Goal: Task Accomplishment & Management: Complete application form

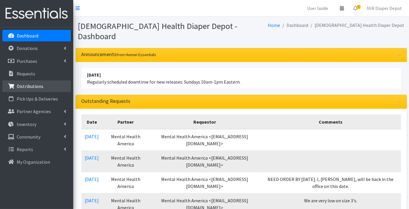
click at [34, 86] on p "Distributions" at bounding box center [30, 87] width 27 height 6
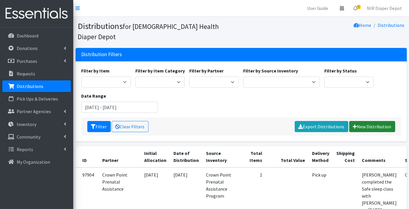
click at [370, 121] on link "New Distribution" at bounding box center [372, 126] width 46 height 11
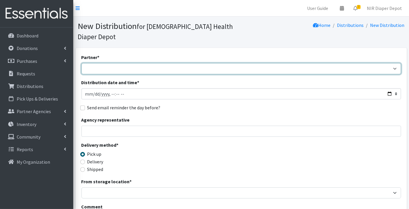
click at [97, 63] on select "ANEW Minitries Crown Point Prenatal Assistance Hammond Prenatal Assistance Prog…" at bounding box center [241, 68] width 320 height 11
select select "2547"
click at [81, 63] on select "ANEW Minitries Crown Point Prenatal Assistance Hammond Prenatal Assistance Prog…" at bounding box center [241, 68] width 320 height 11
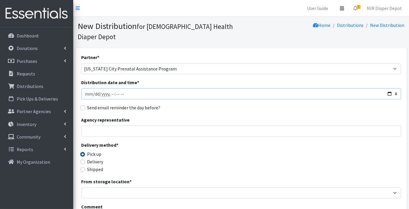
click at [86, 88] on input "Distribution date and time *" at bounding box center [241, 93] width 320 height 11
click at [93, 88] on input "Distribution date and time *" at bounding box center [241, 93] width 320 height 11
type input "2025-10-07T23:59"
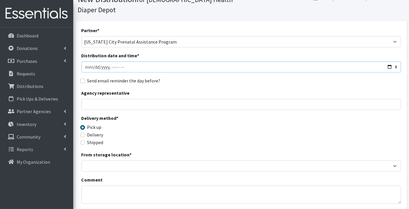
scroll to position [65, 0]
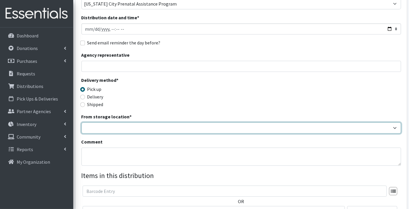
click at [89, 123] on select "Crown Point Bulk Storage Crown Point Prenatal Assistance Program Grant Car Seat…" at bounding box center [241, 128] width 320 height 11
select select "263"
click at [81, 123] on select "Crown Point Bulk Storage Crown Point Prenatal Assistance Program Grant Car Seat…" at bounding box center [241, 128] width 320 height 11
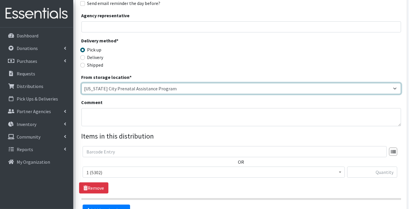
scroll to position [130, 0]
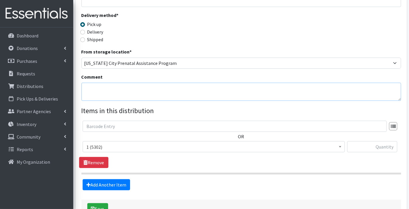
click at [96, 83] on textarea "Comment" at bounding box center [241, 92] width 320 height 18
click at [170, 83] on textarea "Families 46, Children 58, Diapers 3005" at bounding box center [241, 92] width 320 height 18
type textarea "Families 46, Children 58, Diapers 3005"
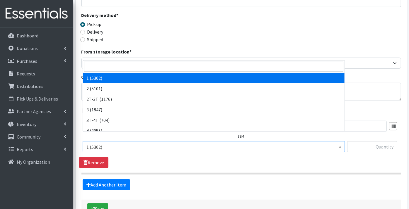
click at [95, 143] on span "1 (5302)" at bounding box center [213, 147] width 255 height 8
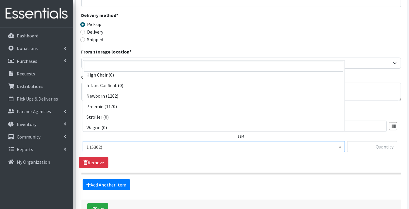
scroll to position [184, 0]
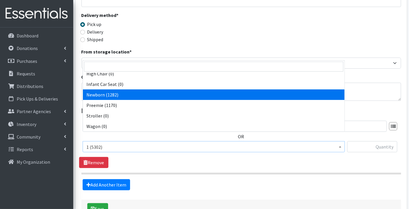
select select "9184"
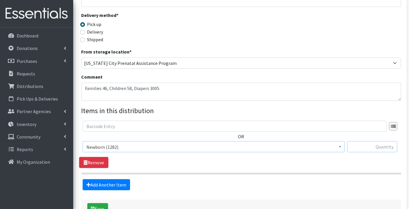
click at [382, 142] on input "text" at bounding box center [372, 147] width 50 height 11
type input "144"
click at [121, 180] on link "Add Another Item" at bounding box center [106, 185] width 47 height 11
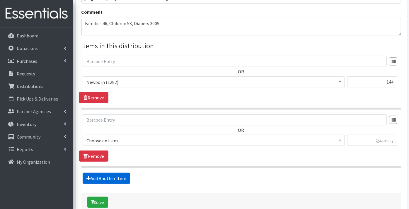
scroll to position [219, 0]
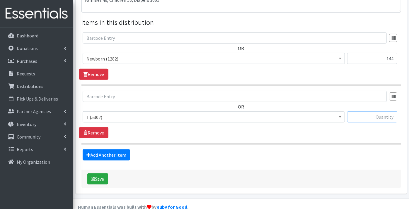
click at [388, 112] on input "text" at bounding box center [372, 117] width 50 height 11
type input "136"
click at [110, 150] on link "Add Another Item" at bounding box center [106, 155] width 47 height 11
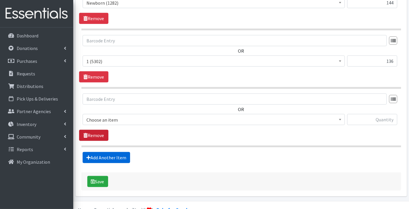
scroll to position [277, 0]
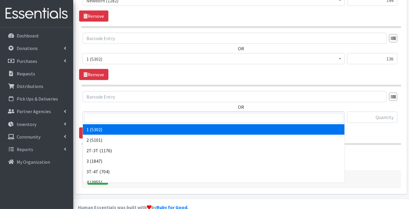
click at [98, 114] on span "1 (5302)" at bounding box center [213, 118] width 255 height 8
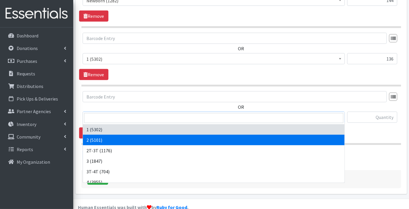
select select "9186"
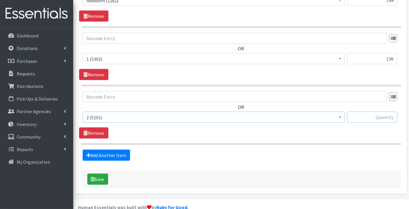
click at [371, 112] on input "text" at bounding box center [372, 117] width 50 height 11
type input "204"
click at [98, 150] on link "Add Another Item" at bounding box center [106, 155] width 47 height 11
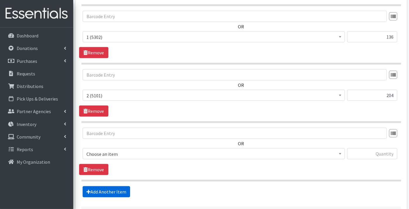
scroll to position [335, 0]
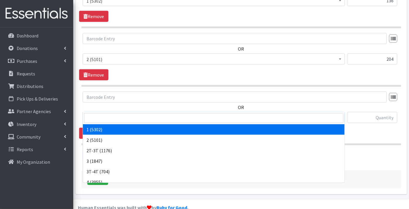
click at [101, 114] on span "1 (5302)" at bounding box center [213, 118] width 255 height 8
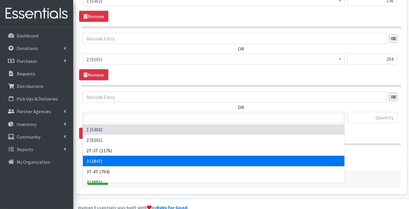
select select "9187"
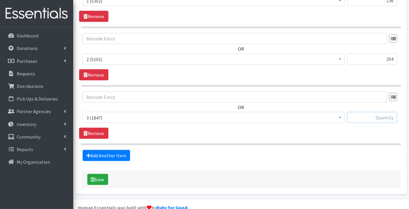
click at [367, 112] on input "text" at bounding box center [372, 117] width 50 height 11
type input "300"
click at [103, 150] on link "Add Another Item" at bounding box center [106, 155] width 47 height 11
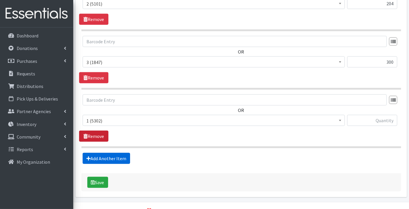
scroll to position [394, 0]
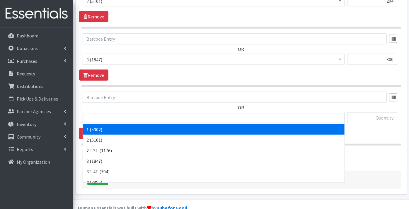
click at [95, 114] on span "1 (5302)" at bounding box center [213, 118] width 255 height 8
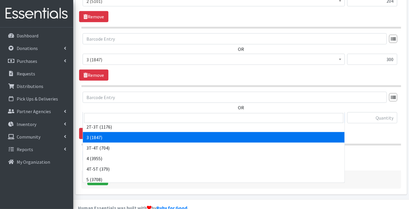
scroll to position [33, 0]
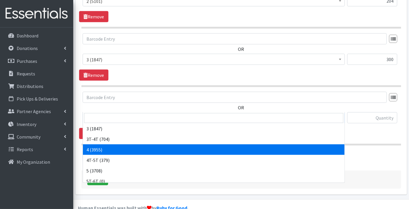
select select "9188"
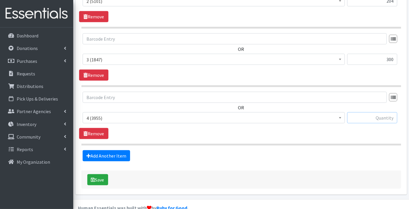
click at [363, 113] on input "text" at bounding box center [372, 118] width 50 height 11
type input "1160"
click at [114, 151] on link "Add Another Item" at bounding box center [106, 156] width 47 height 11
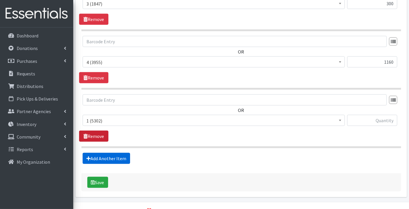
scroll to position [452, 0]
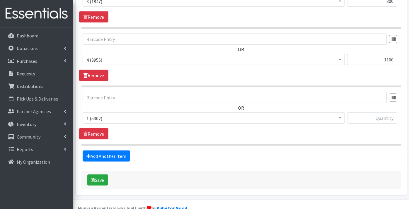
click at [98, 115] on span "1 (5302)" at bounding box center [213, 119] width 255 height 8
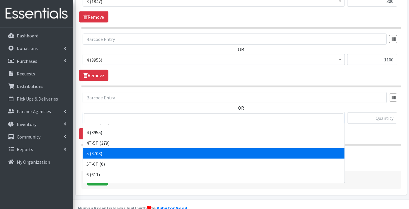
scroll to position [65, 0]
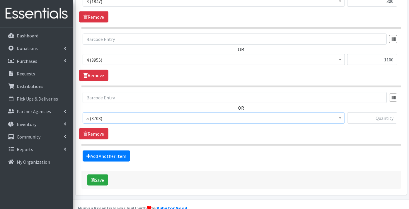
select select "9189"
click at [358, 113] on input "text" at bounding box center [372, 118] width 50 height 11
type input "294"
click at [108, 151] on link "Add Another Item" at bounding box center [106, 156] width 47 height 11
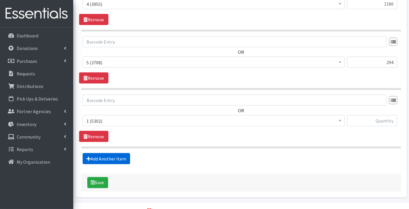
scroll to position [510, 0]
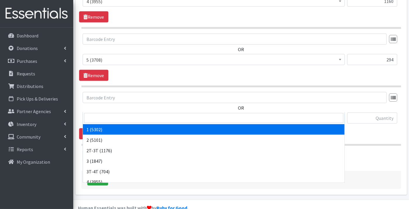
click at [103, 115] on span "1 (5302)" at bounding box center [213, 119] width 255 height 8
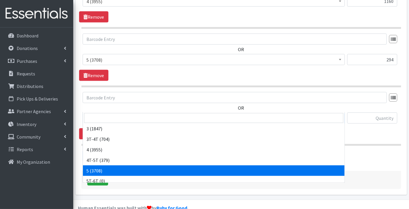
scroll to position [65, 0]
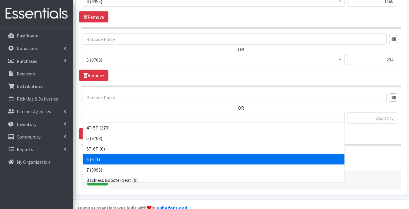
select select "9190"
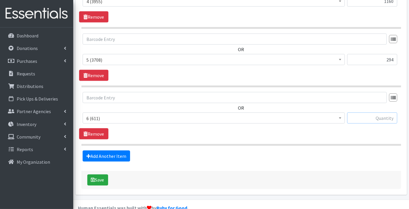
click at [379, 113] on input "text" at bounding box center [372, 118] width 50 height 11
type input "216"
click at [111, 151] on link "Add Another Item" at bounding box center [106, 156] width 47 height 11
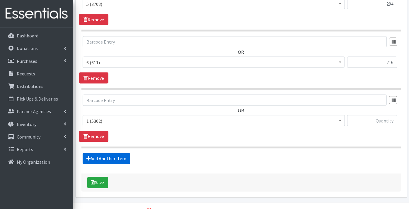
scroll to position [569, 0]
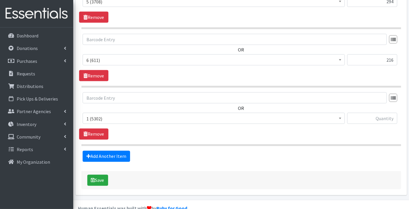
click at [103, 115] on span "1 (5302)" at bounding box center [213, 119] width 255 height 8
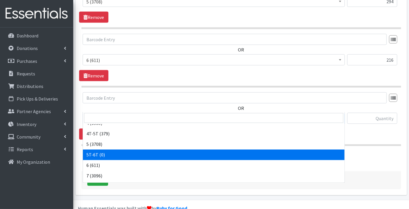
scroll to position [65, 0]
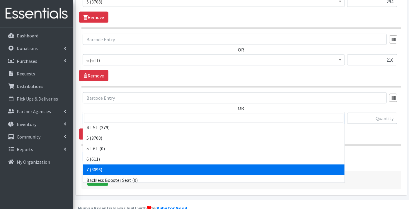
select select "11517"
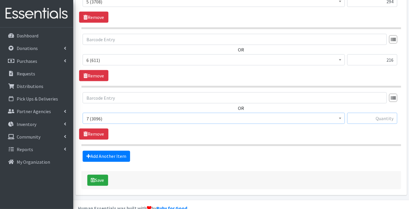
click at [365, 113] on input "text" at bounding box center [372, 118] width 50 height 11
type input "414"
click at [105, 151] on link "Add Another Item" at bounding box center [106, 156] width 47 height 11
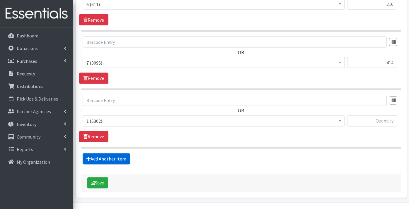
scroll to position [627, 0]
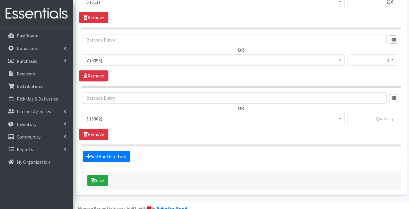
click at [98, 115] on span "1 (5302)" at bounding box center [213, 119] width 255 height 8
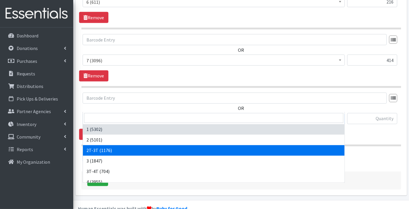
select select "11868"
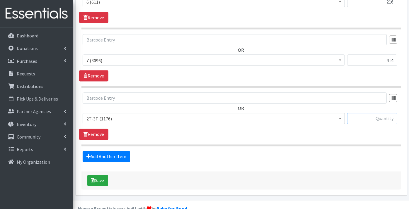
click at [381, 113] on input "text" at bounding box center [372, 118] width 50 height 11
type input "52"
click at [94, 151] on link "Add Another Item" at bounding box center [106, 156] width 47 height 11
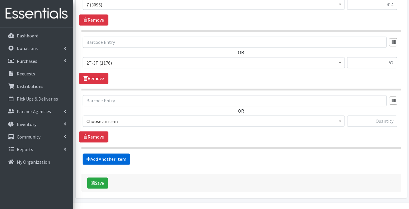
scroll to position [686, 0]
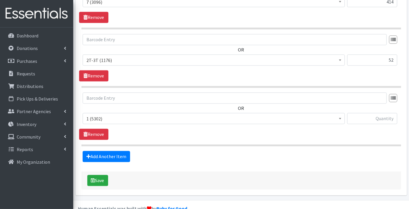
click at [108, 115] on span "1 (5302)" at bounding box center [213, 119] width 255 height 8
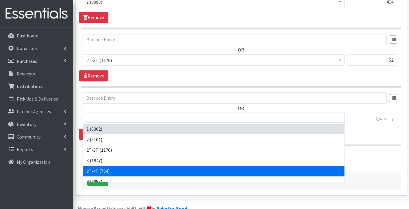
select select "11869"
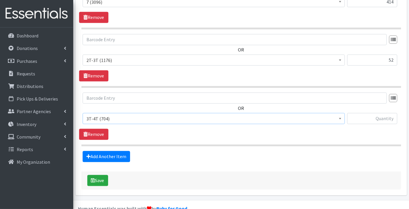
click at [362, 113] on div at bounding box center [372, 121] width 50 height 16
click at [360, 113] on input "text" at bounding box center [372, 118] width 50 height 11
type input "46"
click at [116, 151] on link "Add Another Item" at bounding box center [106, 156] width 47 height 11
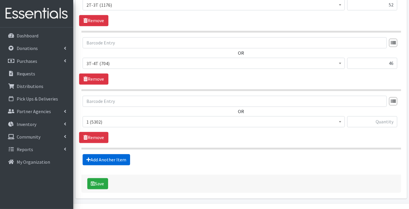
scroll to position [744, 0]
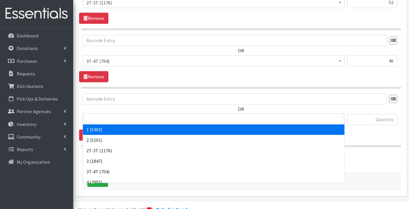
click at [104, 116] on span "1 (5302)" at bounding box center [213, 120] width 255 height 8
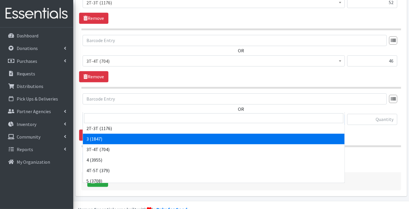
scroll to position [33, 0]
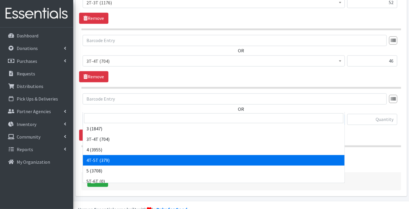
select select "11870"
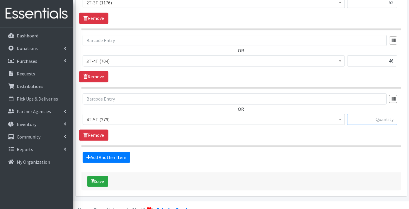
click at [385, 114] on input "text" at bounding box center [372, 119] width 50 height 11
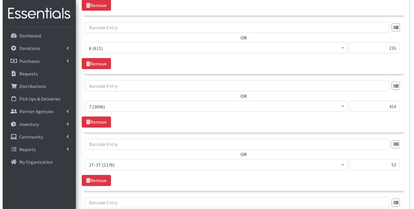
scroll to position [744, 0]
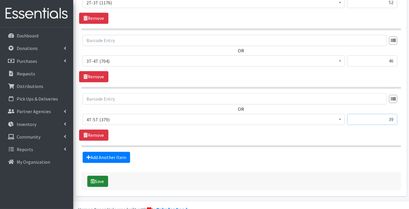
type input "39"
click at [95, 176] on button "Save" at bounding box center [97, 181] width 21 height 11
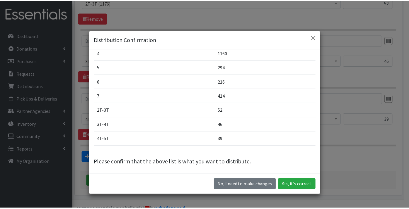
scroll to position [103, 0]
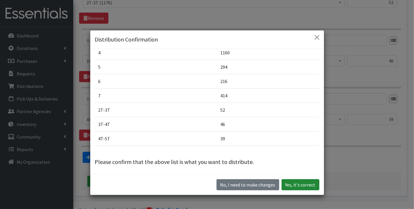
click at [300, 183] on button "Yes, it's correct" at bounding box center [301, 185] width 38 height 11
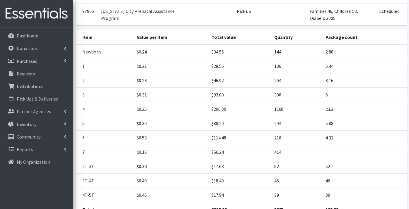
scroll to position [130, 0]
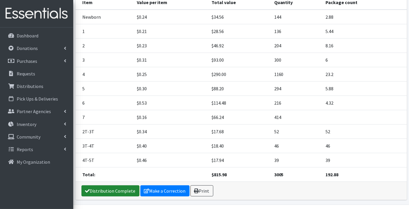
click at [100, 186] on link "Distribution Complete" at bounding box center [110, 191] width 58 height 11
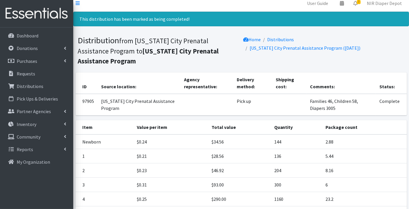
scroll to position [0, 0]
